Goal: Task Accomplishment & Management: Manage account settings

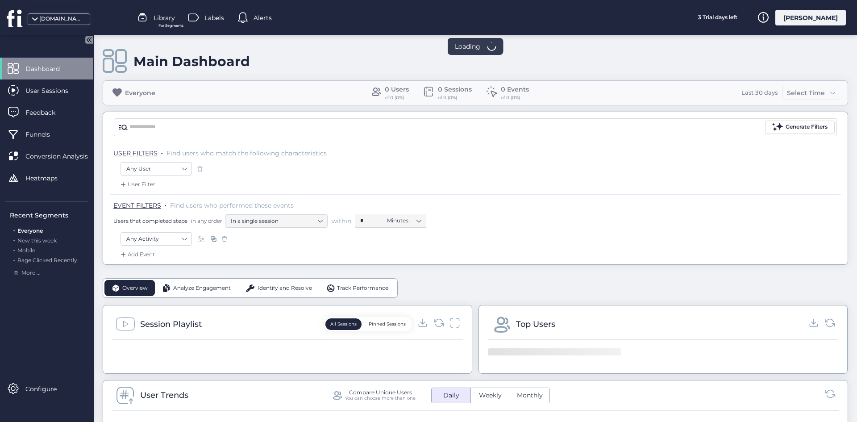
click at [824, 19] on div "[PERSON_NAME]" at bounding box center [810, 18] width 71 height 16
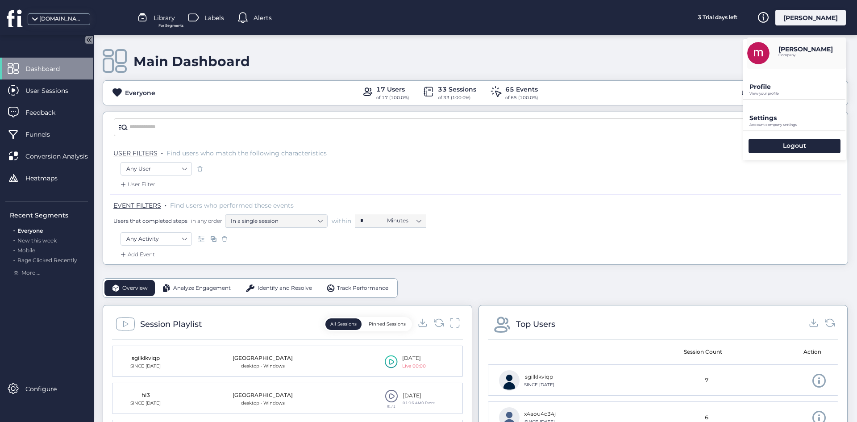
click at [785, 124] on p "Account company settings" at bounding box center [797, 125] width 96 height 4
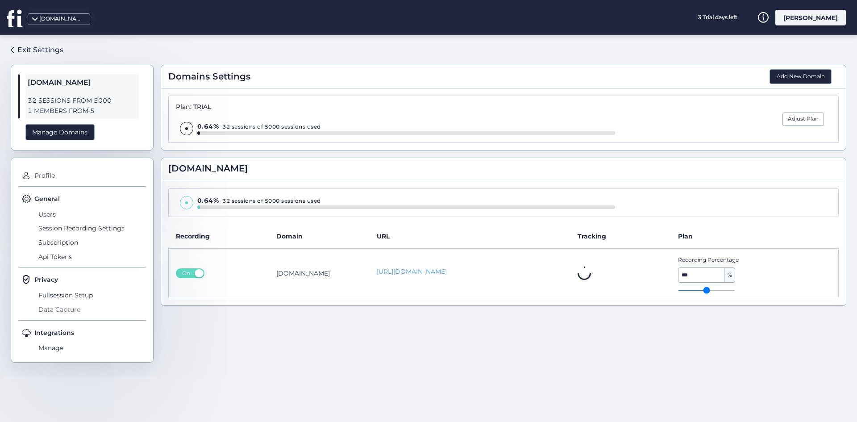
click at [87, 309] on span "Data Capture" at bounding box center [91, 309] width 110 height 14
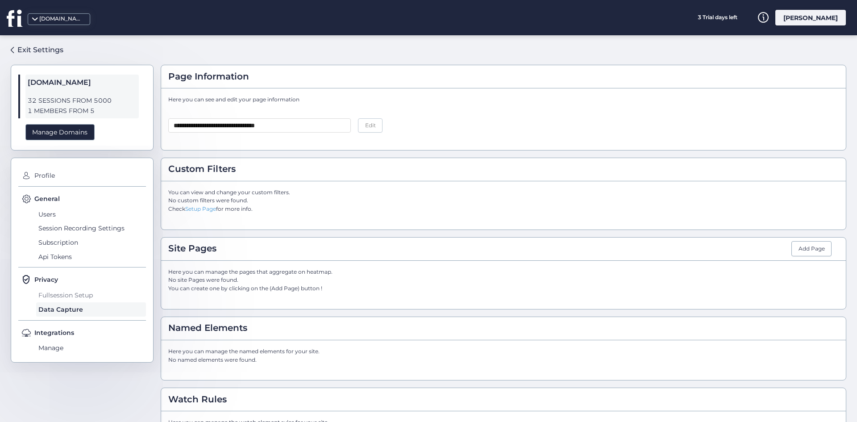
click at [88, 302] on span "Fullsession Setup" at bounding box center [91, 295] width 110 height 14
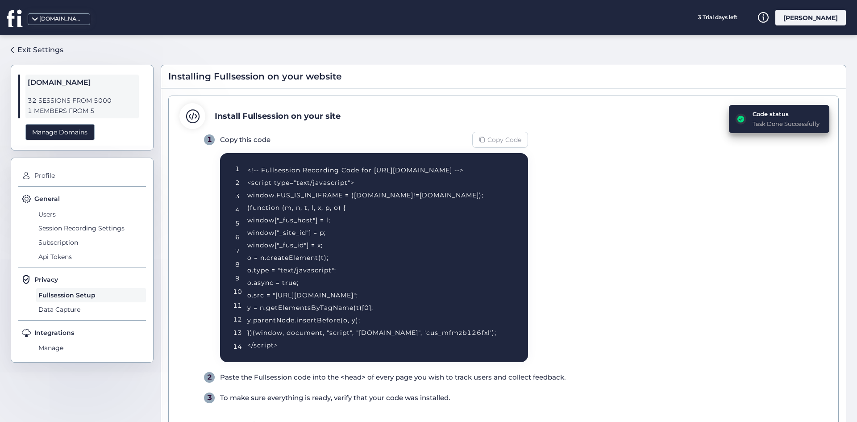
click at [494, 144] on span "Copy Code" at bounding box center [504, 140] width 34 height 10
click at [493, 138] on span "Copy Code" at bounding box center [504, 140] width 34 height 10
click at [21, 17] on icon at bounding box center [15, 18] width 17 height 18
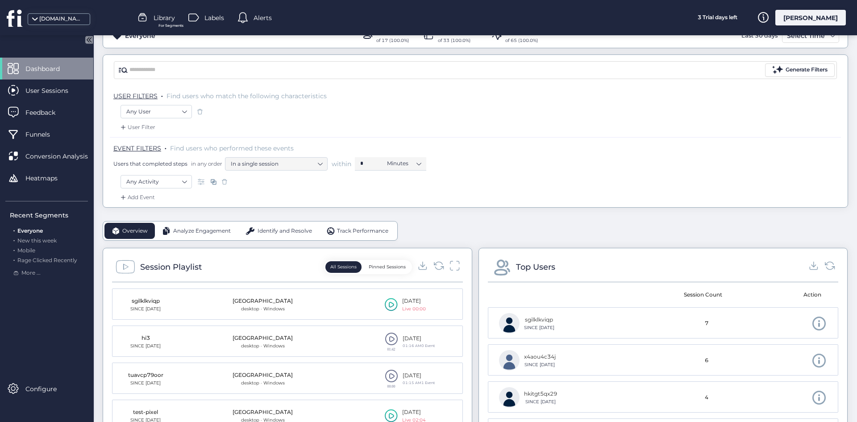
scroll to position [178, 0]
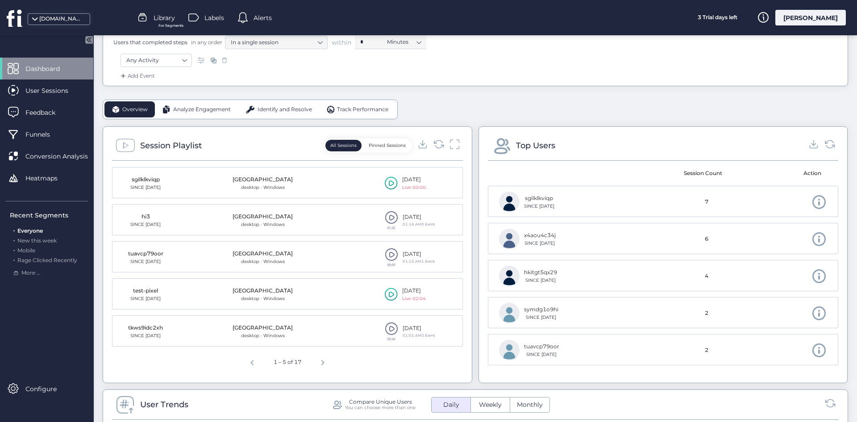
click at [506, 132] on div "Top Users Session Count Action sgilklkviqp SINCE [DATE] 7 x4aou4c34j SINCE [DAT…" at bounding box center [662, 254] width 369 height 257
click at [434, 141] on icon at bounding box center [438, 144] width 12 height 12
click at [435, 147] on icon at bounding box center [438, 144] width 12 height 12
click at [436, 142] on icon at bounding box center [438, 144] width 12 height 12
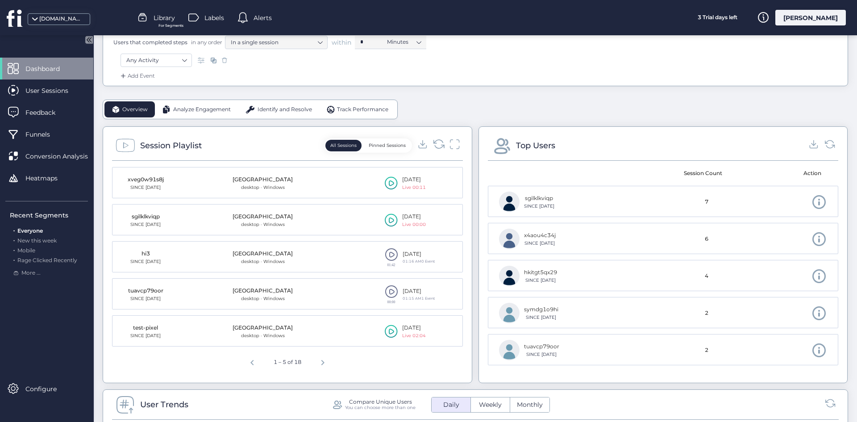
click at [436, 142] on icon at bounding box center [438, 144] width 12 height 12
click at [435, 145] on icon at bounding box center [438, 144] width 12 height 12
click at [434, 137] on div "Session Playlist All Sessions Pinned Sessions" at bounding box center [287, 148] width 351 height 25
click at [434, 138] on div "Session Playlist All Sessions Pinned Sessions" at bounding box center [287, 148] width 351 height 25
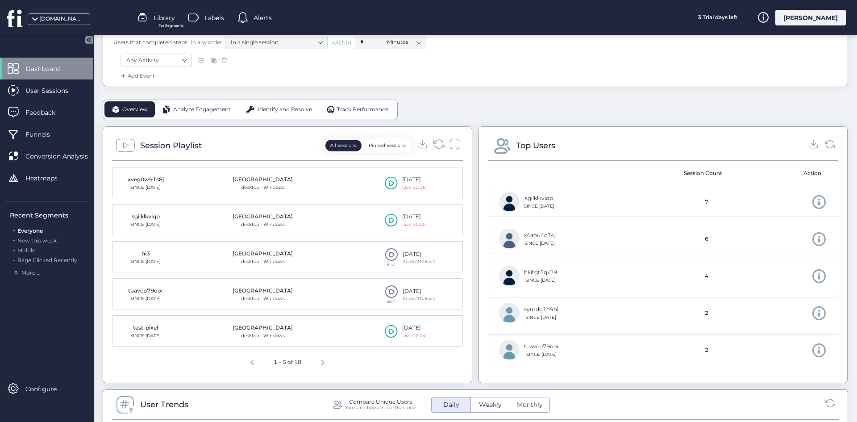
click at [438, 145] on icon at bounding box center [438, 144] width 12 height 12
click at [432, 145] on icon at bounding box center [438, 144] width 12 height 12
click at [436, 144] on icon at bounding box center [438, 144] width 12 height 12
click at [433, 145] on icon at bounding box center [438, 144] width 12 height 12
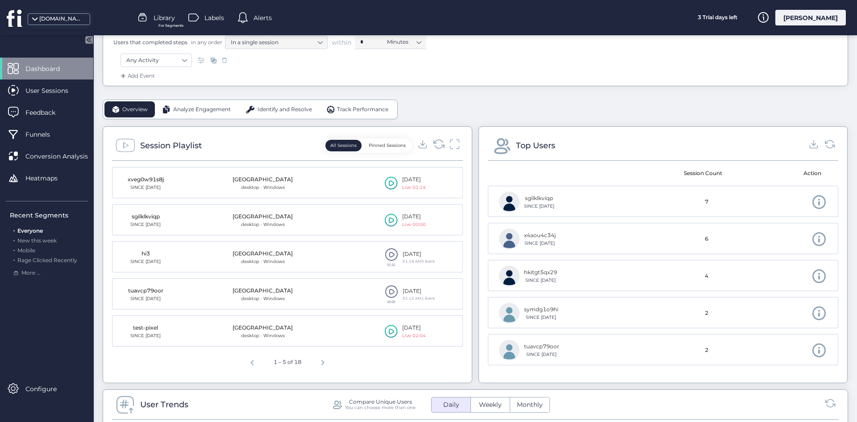
drag, startPoint x: 419, startPoint y: 147, endPoint x: 435, endPoint y: 147, distance: 15.6
click at [433, 147] on div at bounding box center [438, 145] width 42 height 13
click at [436, 146] on icon at bounding box center [438, 144] width 12 height 12
click at [436, 142] on icon at bounding box center [438, 144] width 12 height 12
click at [436, 141] on icon at bounding box center [438, 144] width 12 height 12
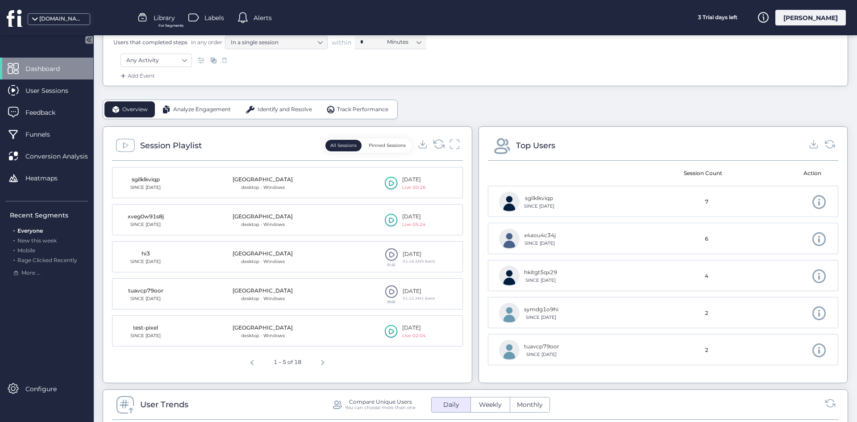
click at [433, 145] on icon at bounding box center [438, 144] width 12 height 12
click at [436, 141] on icon at bounding box center [438, 144] width 12 height 12
click at [436, 143] on icon at bounding box center [438, 144] width 12 height 12
click at [436, 146] on icon at bounding box center [438, 144] width 12 height 12
click at [438, 138] on icon at bounding box center [438, 144] width 12 height 12
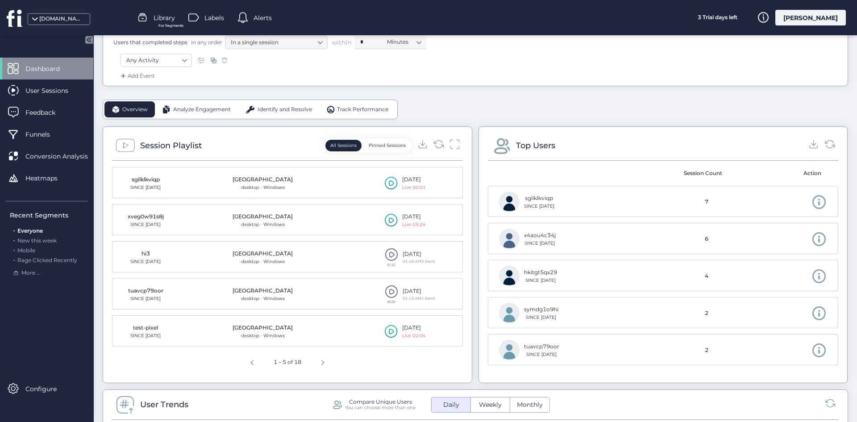
click at [429, 142] on div at bounding box center [438, 145] width 42 height 13
click at [434, 142] on icon at bounding box center [438, 144] width 12 height 12
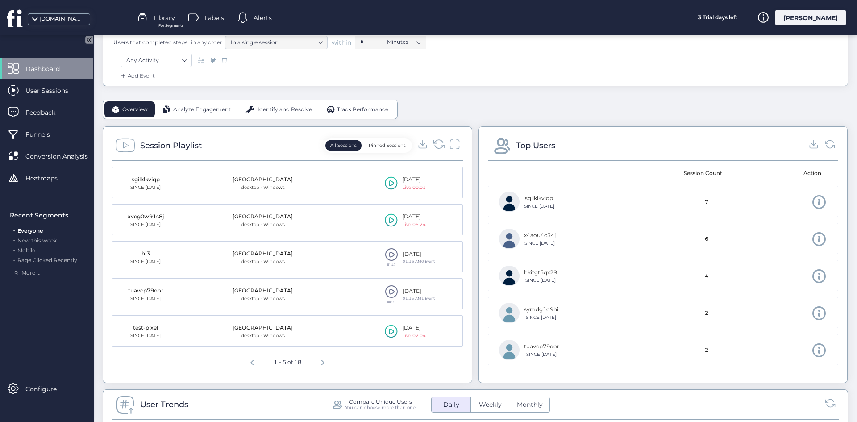
click at [434, 142] on icon at bounding box center [438, 144] width 12 height 12
click at [436, 146] on icon at bounding box center [438, 144] width 12 height 12
click at [436, 144] on icon at bounding box center [438, 144] width 12 height 12
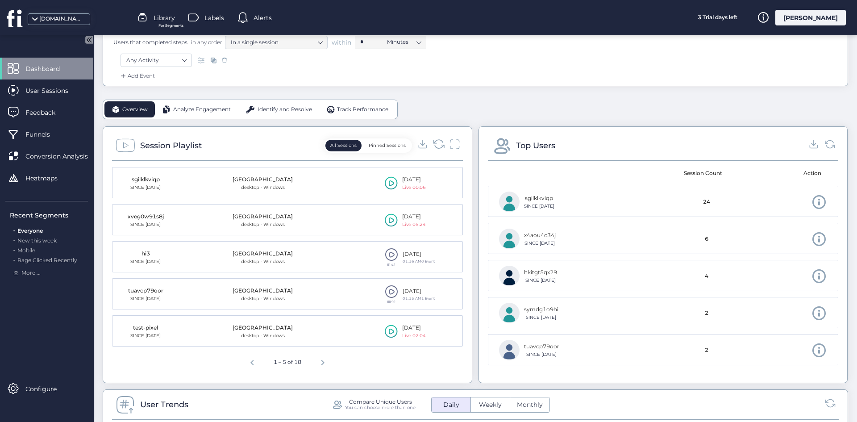
click at [436, 144] on icon at bounding box center [438, 144] width 12 height 12
click at [435, 142] on icon at bounding box center [438, 144] width 12 height 12
click at [432, 141] on icon at bounding box center [438, 144] width 12 height 12
click at [432, 144] on icon at bounding box center [438, 144] width 12 height 12
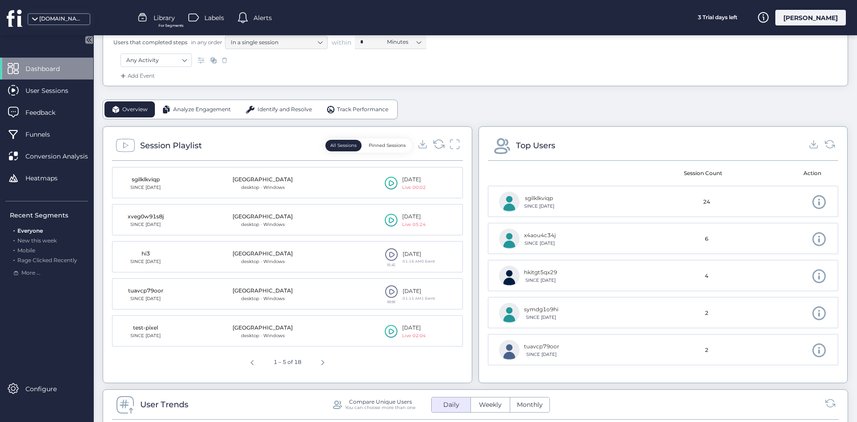
click at [432, 144] on icon at bounding box center [438, 144] width 12 height 12
click at [433, 143] on icon at bounding box center [434, 141] width 3 height 3
click at [441, 141] on icon at bounding box center [438, 144] width 12 height 12
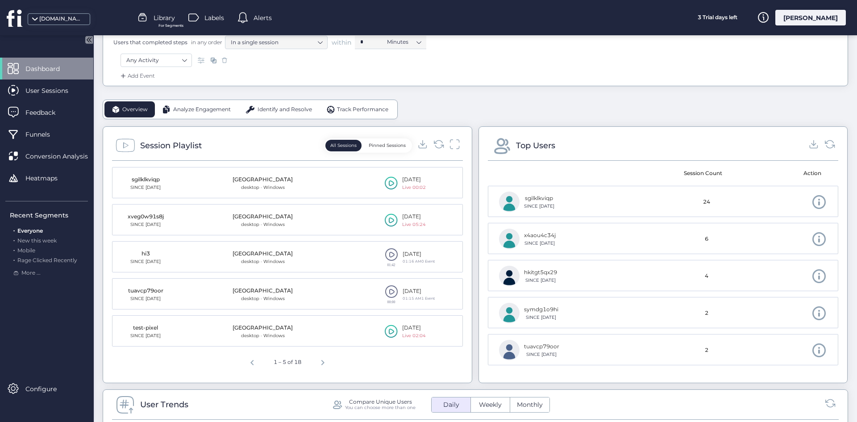
click at [442, 143] on div at bounding box center [438, 145] width 42 height 13
click at [436, 142] on icon at bounding box center [438, 144] width 12 height 12
click at [436, 141] on icon at bounding box center [438, 144] width 12 height 12
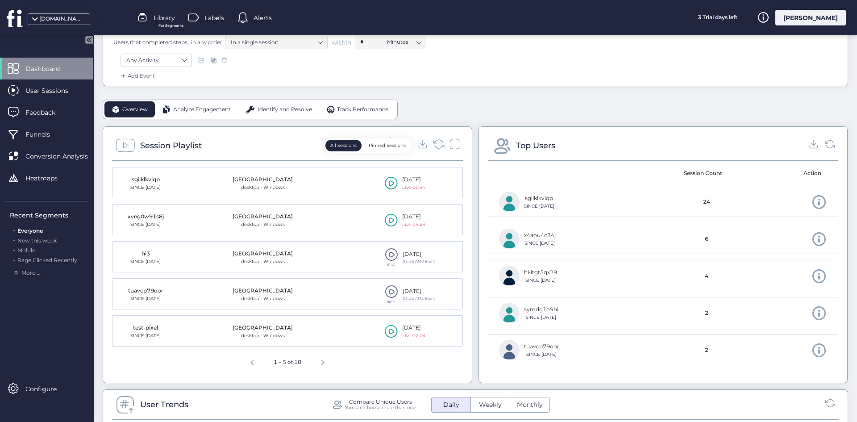
click at [437, 145] on icon at bounding box center [438, 144] width 12 height 12
click at [434, 145] on icon at bounding box center [438, 144] width 12 height 12
click at [435, 146] on icon at bounding box center [438, 144] width 12 height 12
click at [435, 148] on icon at bounding box center [438, 144] width 10 height 8
click at [441, 145] on div at bounding box center [438, 145] width 42 height 13
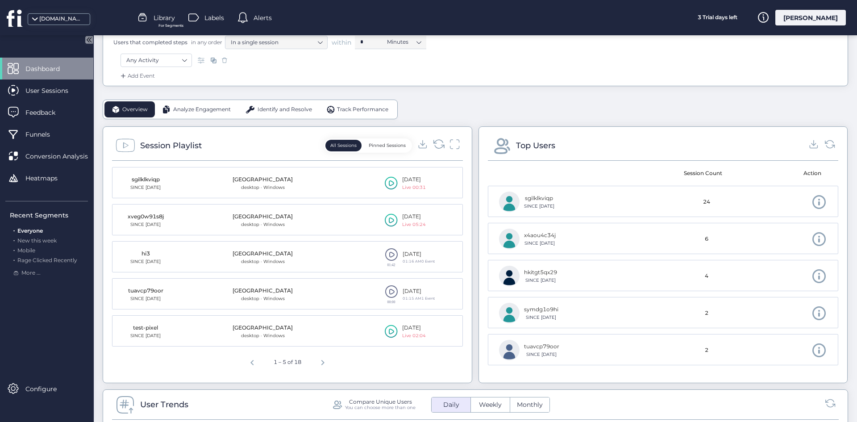
click at [436, 142] on icon at bounding box center [438, 144] width 12 height 12
click at [439, 141] on icon at bounding box center [438, 144] width 12 height 12
click at [439, 141] on icon at bounding box center [438, 144] width 10 height 8
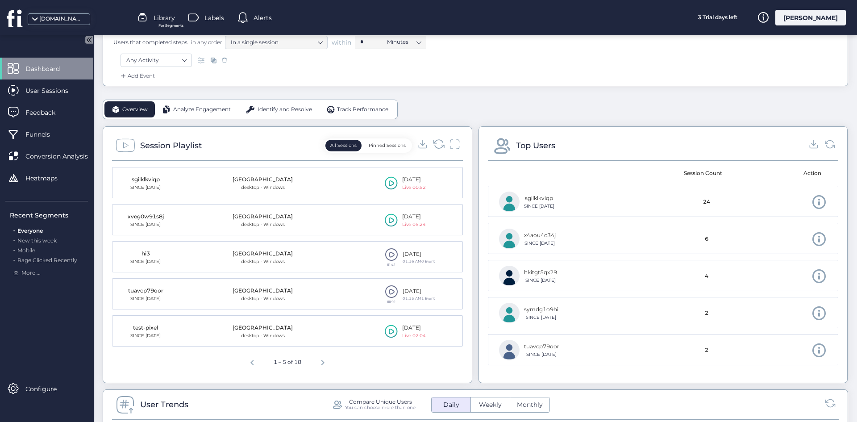
click at [437, 145] on icon at bounding box center [438, 144] width 12 height 12
click at [440, 148] on icon at bounding box center [438, 144] width 12 height 12
